Goal: Task Accomplishment & Management: Manage account settings

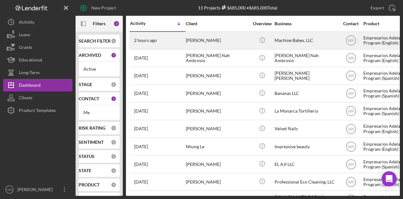
click at [200, 41] on div "[PERSON_NAME]" at bounding box center [217, 40] width 63 height 17
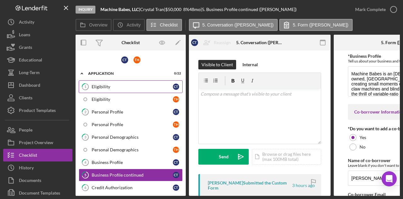
click at [132, 86] on div "Eligibility" at bounding box center [132, 86] width 81 height 5
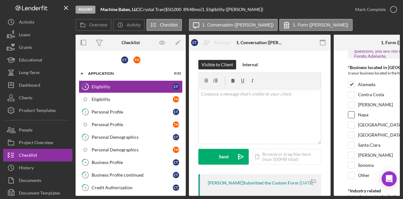
scroll to position [189, 0]
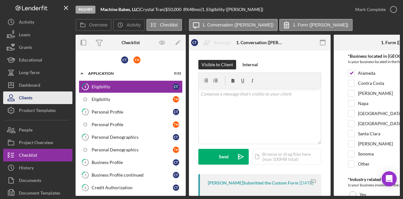
click at [26, 94] on div "Clients" at bounding box center [26, 98] width 14 height 14
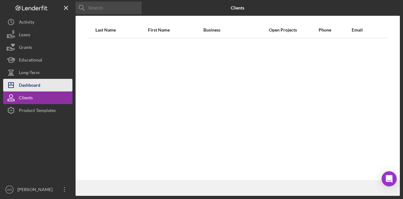
click at [32, 82] on div "Dashboard" at bounding box center [29, 86] width 21 height 14
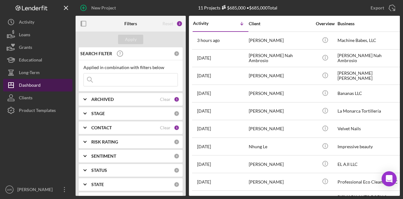
click at [32, 82] on div "Dashboard" at bounding box center [30, 86] width 22 height 14
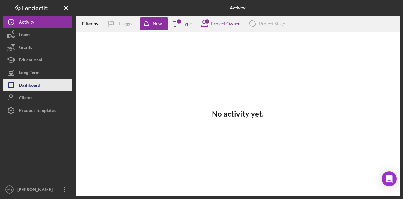
click at [38, 87] on div "Dashboard" at bounding box center [29, 86] width 21 height 14
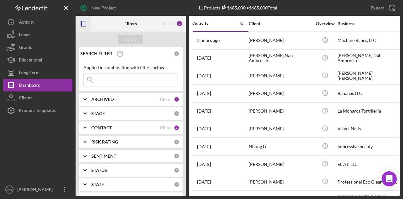
click at [89, 27] on icon "button" at bounding box center [84, 24] width 14 height 14
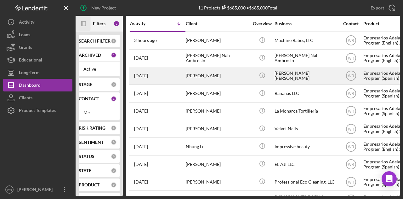
scroll to position [36, 0]
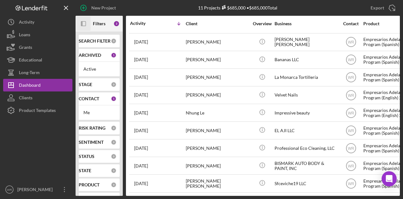
click at [87, 27] on icon "Icon/Panel Side Expand" at bounding box center [84, 24] width 14 height 14
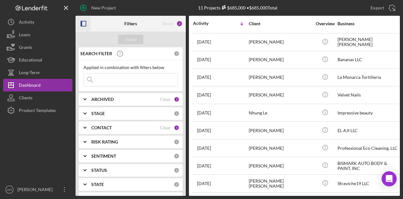
click at [110, 129] on b "CONTACT" at bounding box center [101, 127] width 20 height 5
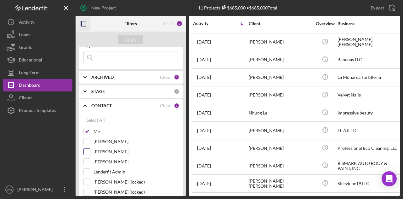
scroll to position [32, 0]
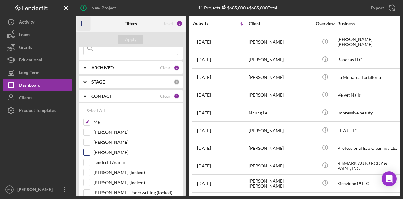
click at [119, 152] on label "Gloria Murillo" at bounding box center [136, 152] width 84 height 6
click at [90, 152] on input "Gloria Murillo" at bounding box center [87, 152] width 6 height 6
click at [126, 36] on div "Apply" at bounding box center [131, 39] width 12 height 9
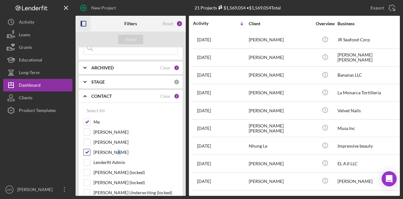
click at [113, 151] on label "Gloria Murillo" at bounding box center [136, 152] width 84 height 6
click at [108, 149] on label "Gloria Murillo" at bounding box center [136, 152] width 84 height 6
click at [90, 149] on input "Gloria Murillo" at bounding box center [87, 152] width 6 height 6
checkbox input "false"
click at [128, 41] on div "Apply" at bounding box center [131, 39] width 12 height 9
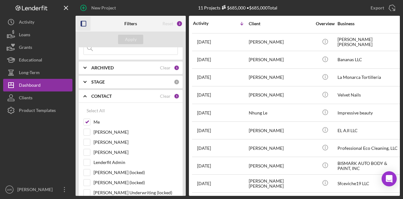
click at [83, 20] on icon "button" at bounding box center [84, 24] width 14 height 14
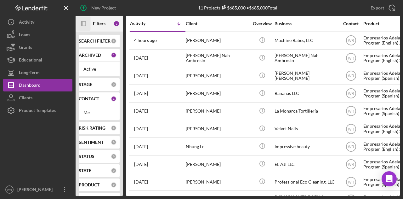
click at [82, 22] on icon "button" at bounding box center [82, 23] width 2 height 5
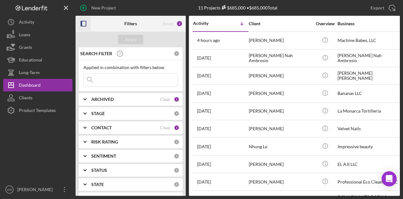
click at [112, 128] on b "CONTACT" at bounding box center [101, 127] width 20 height 5
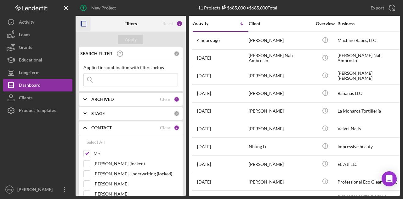
scroll to position [63, 0]
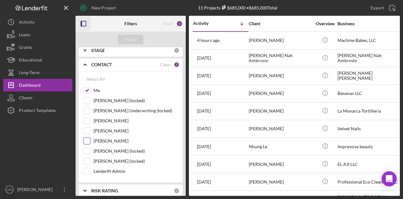
click at [110, 139] on label "[PERSON_NAME]" at bounding box center [136, 141] width 84 height 6
click at [90, 139] on input "[PERSON_NAME]" at bounding box center [87, 141] width 6 height 6
click at [127, 39] on div "Apply" at bounding box center [131, 39] width 12 height 9
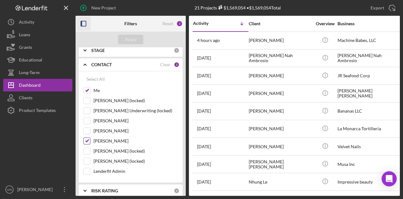
click at [107, 138] on label "Gloria Murillo" at bounding box center [136, 141] width 84 height 6
click at [90, 138] on input "Gloria Murillo" at bounding box center [87, 141] width 6 height 6
checkbox input "false"
click at [137, 32] on div "Apply" at bounding box center [131, 40] width 110 height 16
click at [135, 37] on div "Apply" at bounding box center [131, 39] width 12 height 9
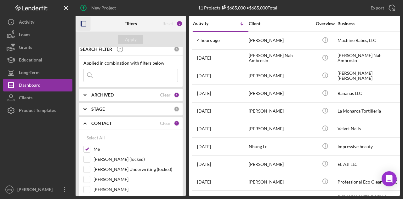
scroll to position [0, 0]
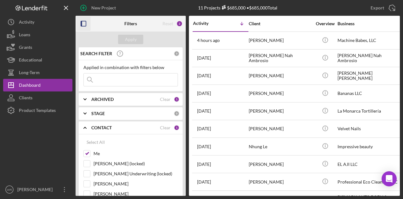
click at [81, 22] on g "button" at bounding box center [83, 23] width 5 height 5
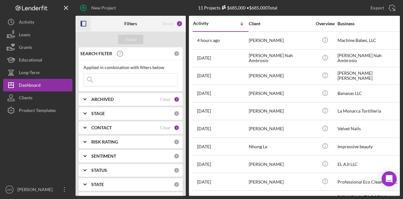
click at [83, 26] on icon "button" at bounding box center [84, 24] width 14 height 14
click at [84, 20] on icon "button" at bounding box center [84, 24] width 14 height 14
